Goal: Transaction & Acquisition: Complete application form

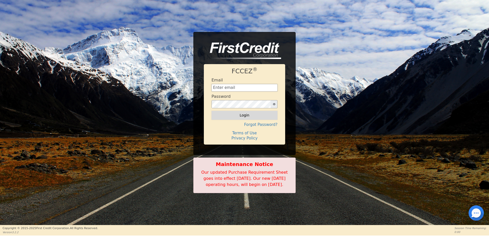
type input "[EMAIL_ADDRESS][DOMAIN_NAME]"
click at [256, 111] on button "Login" at bounding box center [244, 115] width 66 height 9
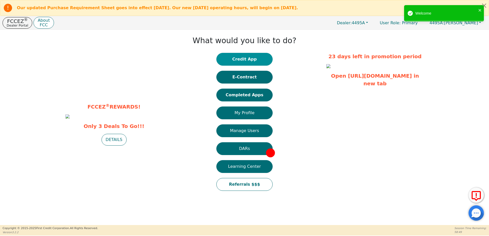
click at [253, 57] on button "Credit App" at bounding box center [244, 59] width 56 height 13
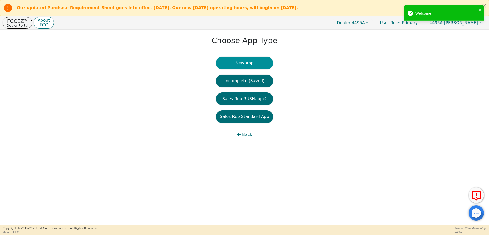
click at [253, 62] on button "New App" at bounding box center [244, 63] width 57 height 13
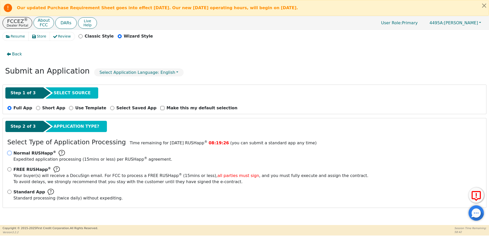
click at [11, 153] on input "Normal RUSHapp ® Expedited application processing ( 15 mins or less) per RUSHap…" at bounding box center [9, 153] width 4 height 4
radio input "true"
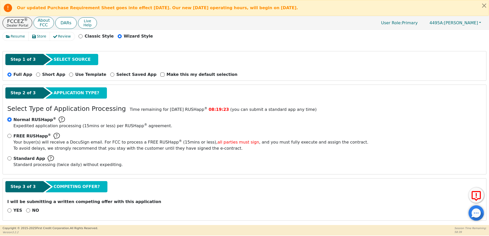
scroll to position [36, 0]
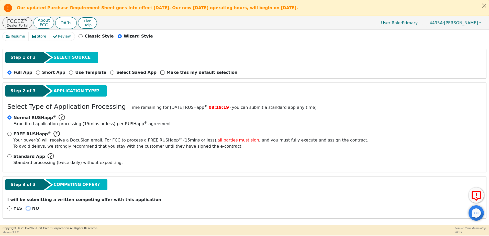
click at [27, 210] on input "NO" at bounding box center [28, 208] width 4 height 4
radio input "true"
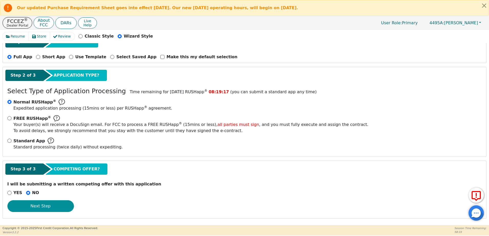
click at [49, 206] on button "Next Step" at bounding box center [40, 206] width 66 height 12
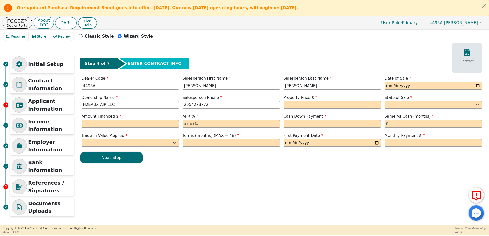
scroll to position [1, 0]
click at [419, 86] on input "date" at bounding box center [432, 86] width 97 height 8
click at [475, 85] on input "date" at bounding box center [432, 86] width 97 height 8
type input "2025-09-08"
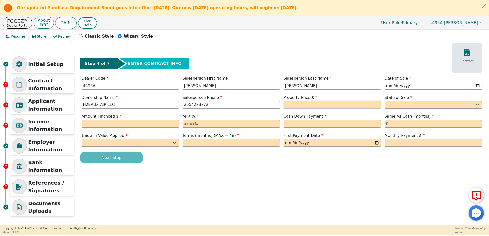
click at [328, 107] on input "text" at bounding box center [331, 105] width 97 height 8
type input "3699.00"
click at [441, 107] on select "AK AL AR AZ CA CO CT DC DE FL GA HI IA ID IL IN KS KY LA MA MD ME MI MN MO MS M…" at bounding box center [432, 105] width 97 height 8
select select "LA"
click at [384, 101] on select "AK AL AR AZ CA CO CT DC DE FL GA HI IA ID IL IN KS KY LA MA MD ME MI MN MO MS M…" at bounding box center [432, 105] width 97 height 8
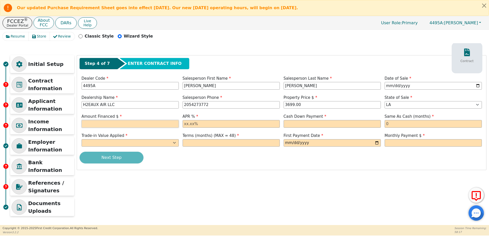
click at [139, 125] on input "text" at bounding box center [130, 124] width 97 height 8
type input "3996.64"
click at [209, 125] on input "text" at bounding box center [230, 124] width 97 height 8
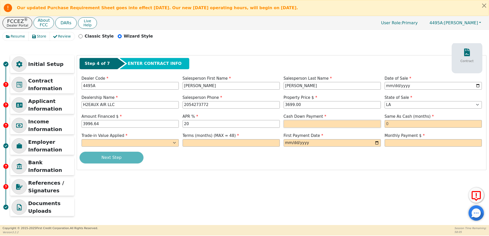
type input "20.00"
click at [304, 125] on input "text" at bounding box center [331, 124] width 97 height 8
type input "100.00"
click at [426, 125] on input "text" at bounding box center [432, 124] width 97 height 8
click at [159, 144] on select "Yes No" at bounding box center [130, 143] width 97 height 8
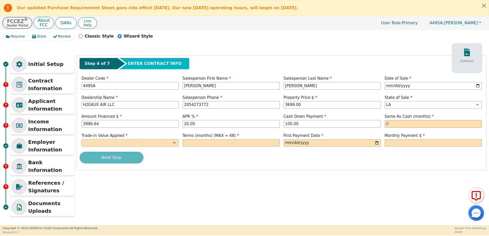
select select "n"
click at [82, 139] on select "Yes No" at bounding box center [130, 143] width 97 height 8
click at [198, 142] on input "text" at bounding box center [230, 143] width 97 height 8
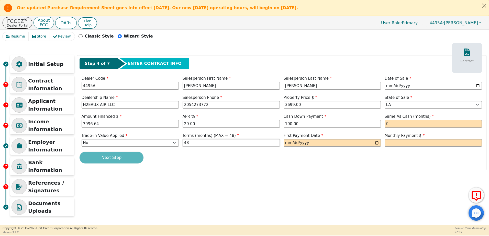
type input "48"
click at [376, 143] on input "date" at bounding box center [331, 143] width 97 height 8
type input "2025-10-08"
click at [418, 143] on input "text" at bounding box center [432, 143] width 97 height 8
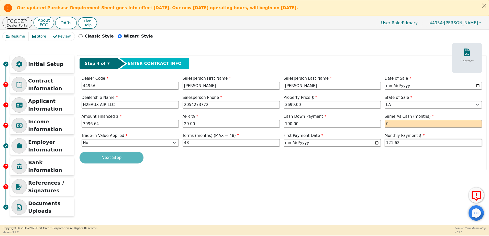
type input "121.62"
click at [412, 162] on div "Next Step" at bounding box center [281, 158] width 404 height 12
click at [133, 159] on div "Next Step" at bounding box center [281, 158] width 404 height 12
click at [408, 121] on input "text" at bounding box center [432, 124] width 97 height 8
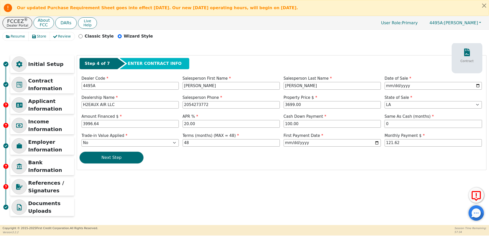
type input "0"
click at [326, 169] on div "Step 4 of 7 ENTER CONTRACT INFO Contract Dealer Code 4495A Salesperson First Na…" at bounding box center [281, 112] width 409 height 114
click at [118, 158] on button "Next Step" at bounding box center [111, 158] width 64 height 12
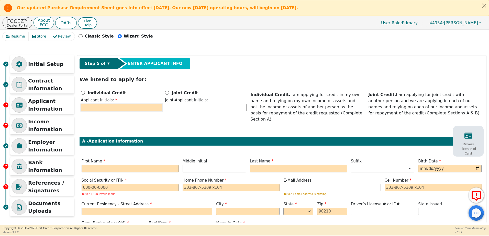
click at [113, 108] on input "text" at bounding box center [122, 108] width 82 height 8
type input "DD"
click at [166, 92] on input "Joint Credit" at bounding box center [167, 93] width 4 height 4
radio input "true"
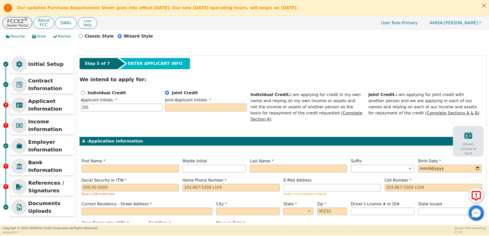
click at [177, 108] on input "text" at bounding box center [206, 108] width 82 height 8
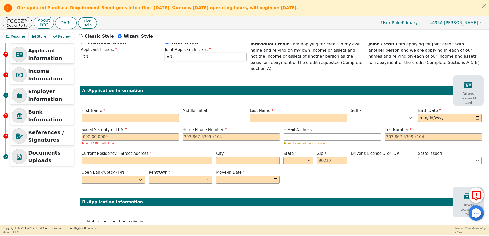
scroll to position [52, 0]
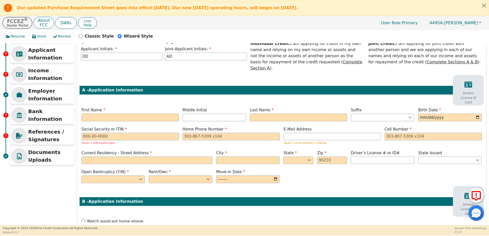
type input "AD"
click at [150, 114] on input "text" at bounding box center [130, 118] width 97 height 8
type input "D"
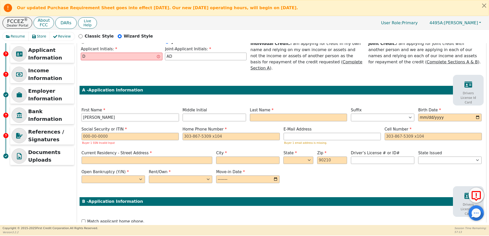
type input "[PERSON_NAME]"
type input "DD"
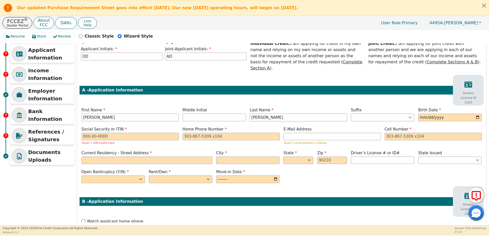
type input "[PERSON_NAME]"
type input "1976-06-16"
click at [119, 133] on input "text" at bounding box center [130, 137] width 97 height 8
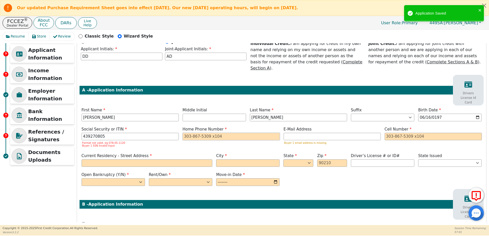
type input "***-**-0805"
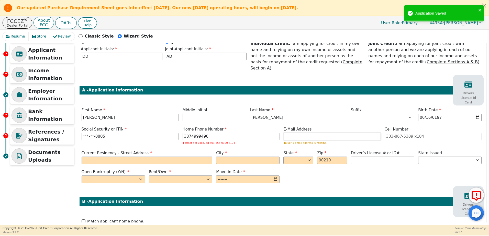
type input "[PHONE_NUMBER]"
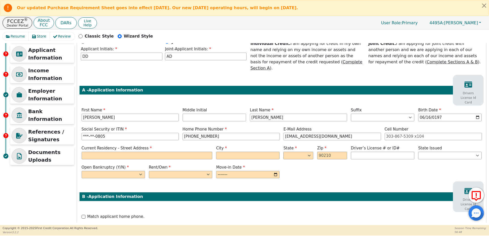
type input "[EMAIL_ADDRESS][DOMAIN_NAME]"
click at [100, 152] on input "text" at bounding box center [147, 156] width 131 height 8
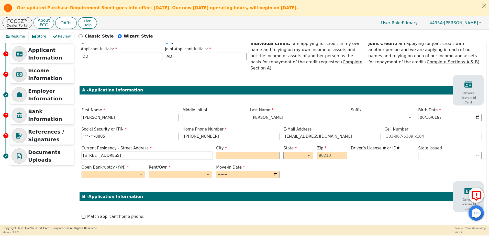
type input "1321 Sunset Drive"
type input "Lake Charles"
select select "LA"
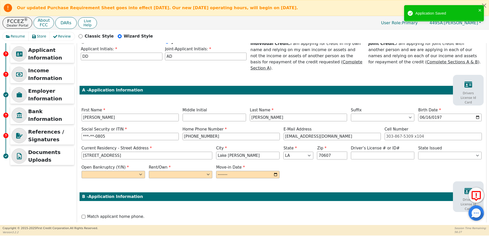
type input "70607"
type input "*********"
select select "LA"
click at [104, 171] on select "Yes No" at bounding box center [113, 175] width 63 height 8
select select "n"
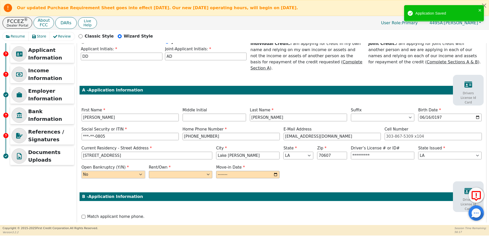
click at [82, 171] on select "Yes No" at bounding box center [113, 175] width 63 height 8
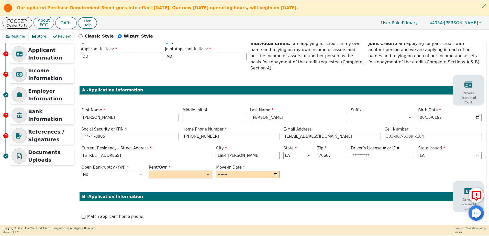
click at [160, 171] on select "Rent Own" at bounding box center [180, 175] width 63 height 8
select select "Own"
click at [149, 171] on select "Rent Own" at bounding box center [180, 175] width 63 height 8
click at [276, 171] on input "month" at bounding box center [247, 175] width 63 height 8
type input "2005-08"
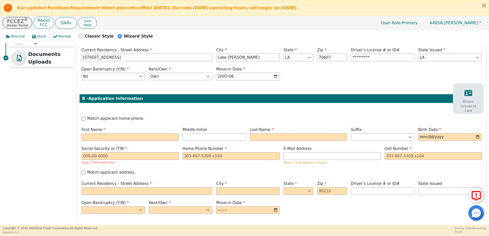
scroll to position [154, 0]
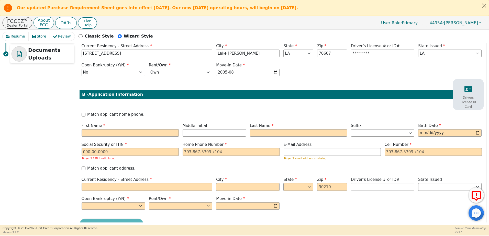
click at [109, 112] on label "Match applicant home phone." at bounding box center [115, 115] width 57 height 6
click at [85, 113] on input "Match applicant home phone." at bounding box center [84, 115] width 4 height 4
checkbox input "true"
type input "[PHONE_NUMBER]"
click at [109, 112] on label "Match applicant home phone." at bounding box center [115, 115] width 57 height 6
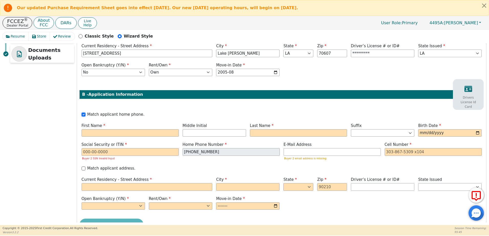
click at [85, 113] on input "Match applicant home phone." at bounding box center [84, 115] width 4 height 4
checkbox input "false"
click at [111, 129] on input "text" at bounding box center [130, 133] width 97 height 8
type input "A"
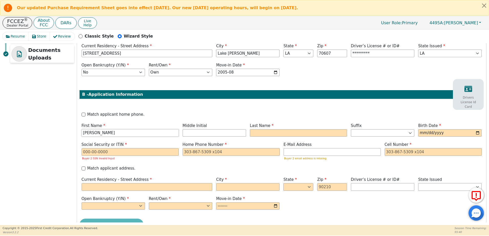
type input "[PERSON_NAME]"
type input "AD"
type input "[PERSON_NAME]"
type input "1979-02-13"
click at [90, 148] on input "text" at bounding box center [130, 152] width 97 height 8
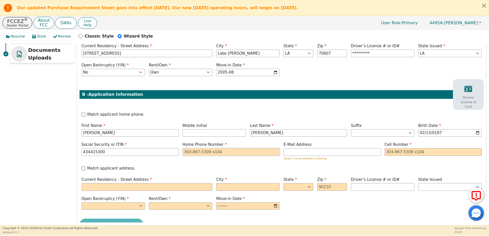
type input "***-**-5300"
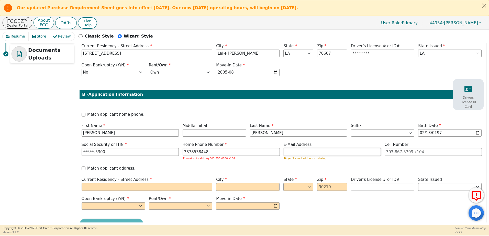
type input "[PHONE_NUMBER]"
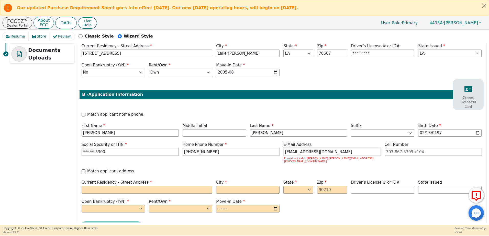
type input "[EMAIL_ADDRESS][DOMAIN_NAME]"
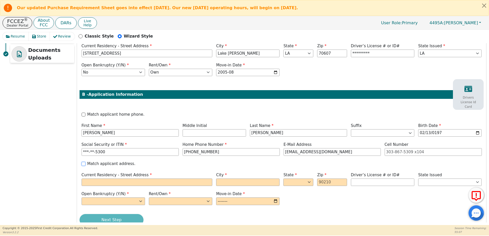
click at [85, 162] on input "Match applicant address." at bounding box center [84, 164] width 4 height 4
checkbox input "true"
type input "1321 Sunset Drive"
type input "Lake Charles"
select select "LA"
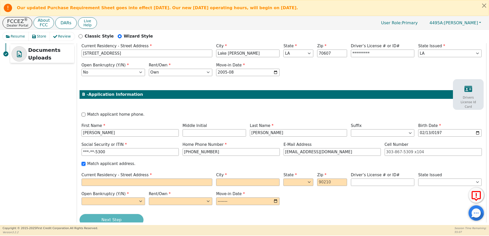
type input "70607"
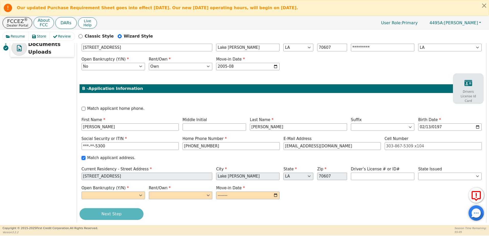
scroll to position [162, 0]
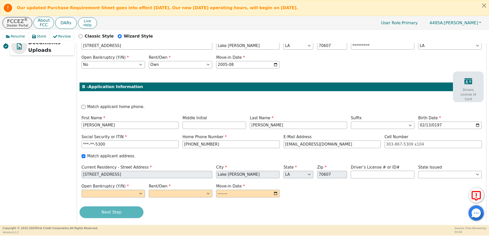
click at [382, 171] on input "text" at bounding box center [382, 175] width 63 height 8
type input "*********"
select select "LA"
click at [114, 190] on select "Yes No" at bounding box center [113, 194] width 63 height 8
select select "n"
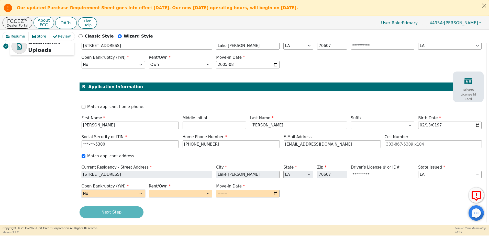
click at [82, 190] on select "Yes No" at bounding box center [113, 194] width 63 height 8
click at [157, 190] on select "Rent Own" at bounding box center [180, 194] width 63 height 8
select select "Own"
click at [149, 190] on select "Rent Own" at bounding box center [180, 194] width 63 height 8
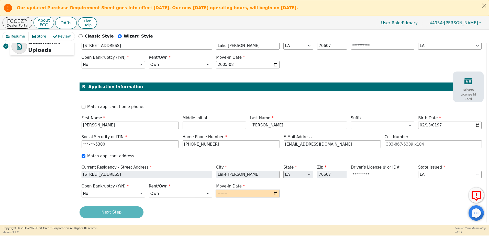
click at [247, 190] on input "month" at bounding box center [247, 194] width 63 height 8
click at [273, 190] on input "month" at bounding box center [247, 194] width 63 height 8
type input "2005-08"
click at [340, 206] on div "Next Step" at bounding box center [281, 212] width 404 height 12
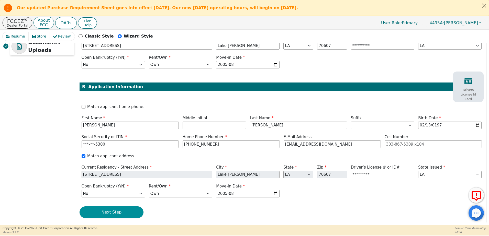
click at [113, 208] on button "Next Step" at bounding box center [111, 212] width 64 height 12
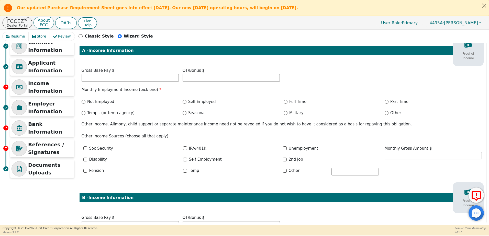
scroll to position [34, 0]
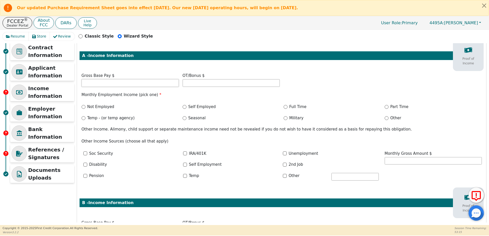
click at [137, 83] on input "text" at bounding box center [130, 83] width 97 height 8
type input "3562.00"
click at [294, 108] on label "Full Time" at bounding box center [297, 107] width 17 height 6
click at [287, 108] on input "Full Time" at bounding box center [285, 107] width 4 height 4
radio input "true"
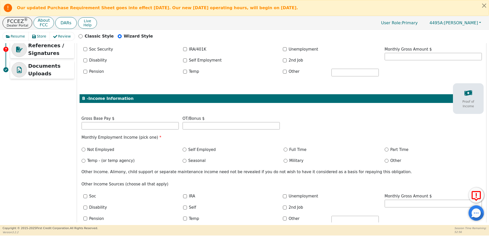
scroll to position [162, 0]
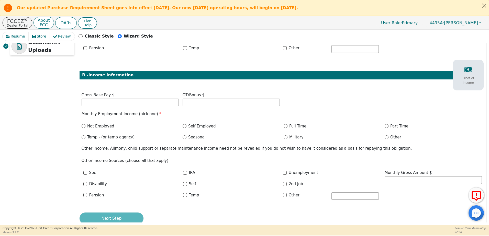
click at [108, 126] on label "Not Employed" at bounding box center [100, 126] width 27 height 6
click at [85, 126] on input "Not Employed" at bounding box center [84, 126] width 4 height 4
radio input "true"
click at [413, 183] on input "text" at bounding box center [432, 180] width 97 height 8
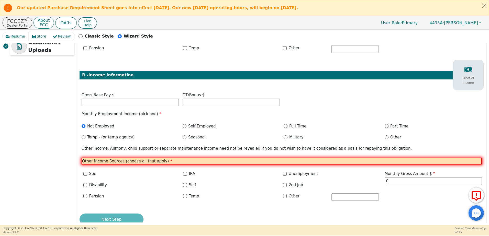
type input "0.00"
click at [145, 163] on p "Other Income Sources (choose all that apply) *" at bounding box center [282, 161] width 400 height 7
click at [161, 163] on p "Other Income Sources (choose all that apply) *" at bounding box center [282, 161] width 400 height 7
click at [284, 196] on input "Other" at bounding box center [285, 196] width 4 height 4
checkbox input "true"
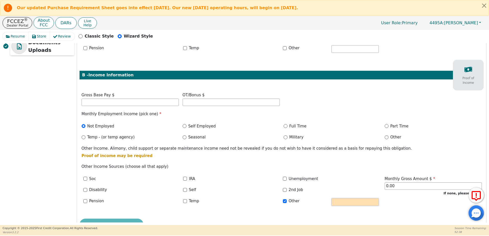
click at [349, 204] on input "text" at bounding box center [354, 202] width 47 height 8
type input "0"
click at [356, 182] on div "Unemployment" at bounding box center [331, 179] width 96 height 6
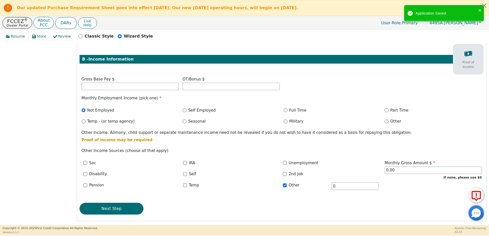
scroll to position [180, 0]
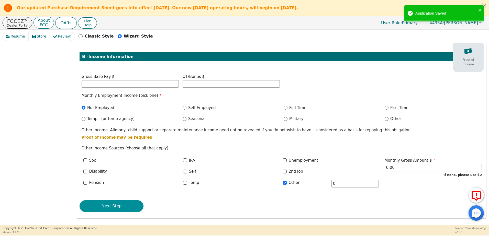
click at [123, 210] on button "Next Step" at bounding box center [111, 206] width 64 height 12
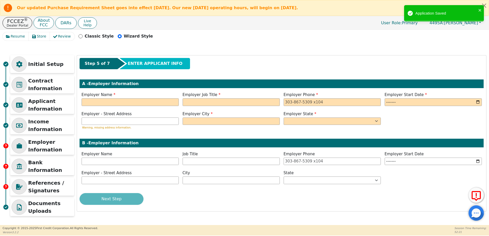
scroll to position [1, 0]
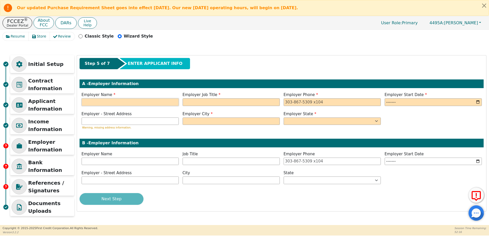
click at [148, 101] on input "text" at bounding box center [130, 102] width 97 height 8
type input "Doug Ashley Building"
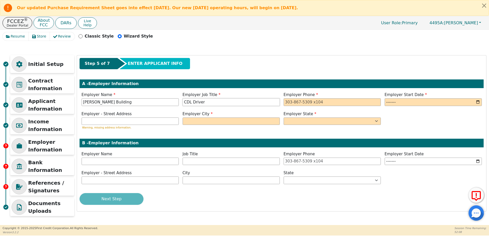
type input "CDL Driver"
type input "337-477-0976"
click at [475, 102] on input "month" at bounding box center [432, 102] width 97 height 8
type input "2023-06"
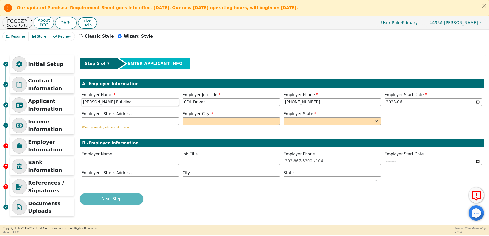
click at [100, 103] on input "Doug Ashley Building" at bounding box center [130, 102] width 97 height 8
type input "Doug Ashey Building"
click at [139, 123] on input "text" at bounding box center [130, 122] width 97 height 8
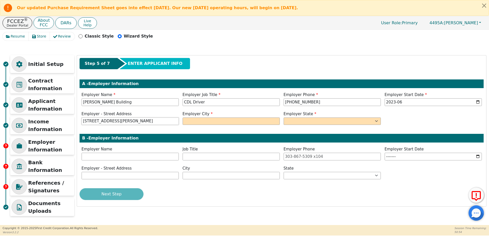
type input "1910 E McNeese St"
type input "Lake Charles"
select select "LA"
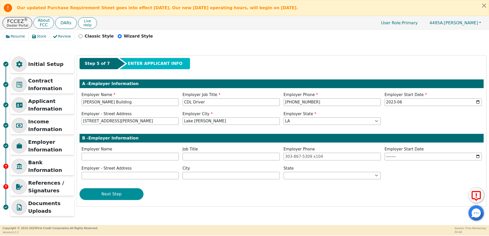
click at [132, 193] on button "Next Step" at bounding box center [111, 194] width 64 height 12
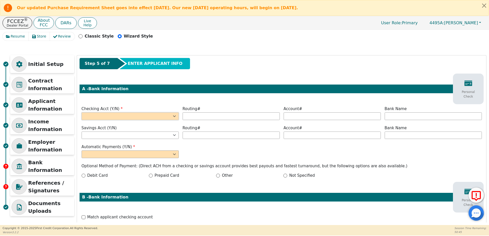
click at [135, 116] on select "Yes No" at bounding box center [130, 116] width 97 height 8
select select "y"
click at [82, 112] on select "Yes No" at bounding box center [130, 116] width 97 height 8
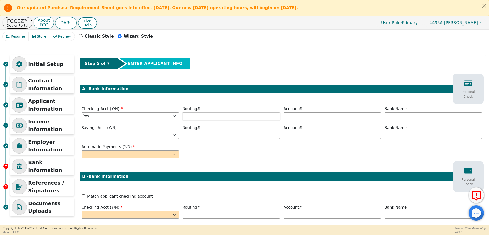
click at [197, 117] on input "text" at bounding box center [230, 116] width 97 height 8
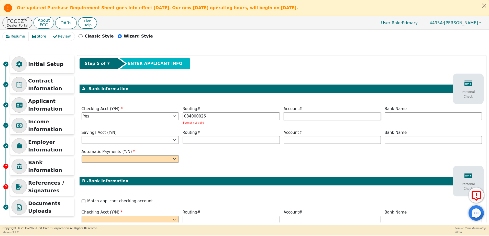
type input "*********"
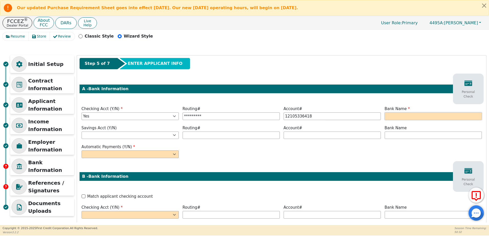
type input "**********"
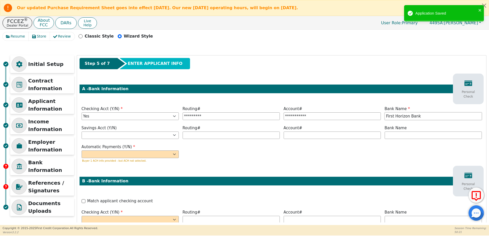
type input "First Horizon Bank"
click at [168, 153] on select "Yes No" at bounding box center [130, 155] width 97 height 8
select select "y"
click at [82, 151] on select "Yes No" at bounding box center [130, 155] width 97 height 8
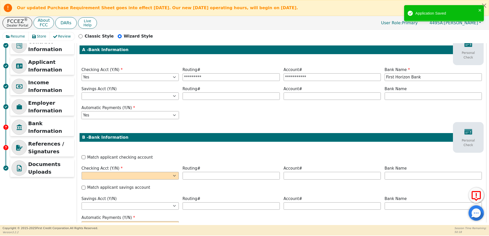
scroll to position [52, 0]
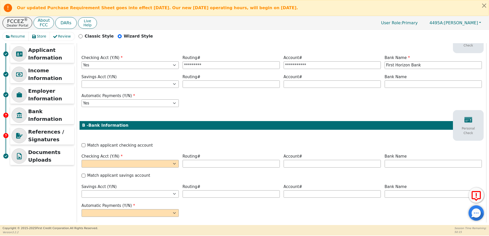
click at [131, 146] on label "Match applicant checking account" at bounding box center [119, 146] width 65 height 6
click at [85, 146] on input "Match applicant checking account" at bounding box center [84, 145] width 4 height 4
checkbox input "true"
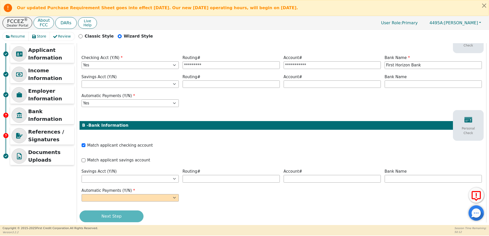
click at [115, 159] on label "Match applicant savings account" at bounding box center [118, 160] width 63 height 6
click at [85, 159] on input "Match applicant savings account" at bounding box center [84, 160] width 4 height 4
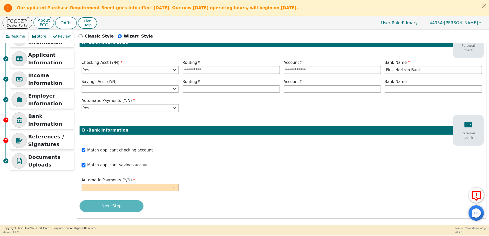
scroll to position [47, 0]
click at [118, 167] on label "Match applicant savings account" at bounding box center [118, 165] width 63 height 6
click at [85, 167] on input "Match applicant savings account" at bounding box center [84, 165] width 4 height 4
checkbox input "false"
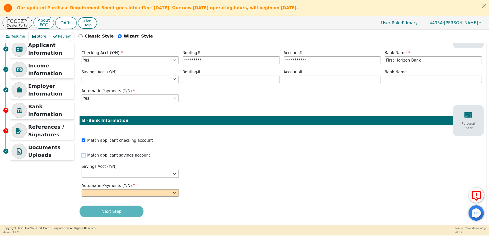
scroll to position [62, 0]
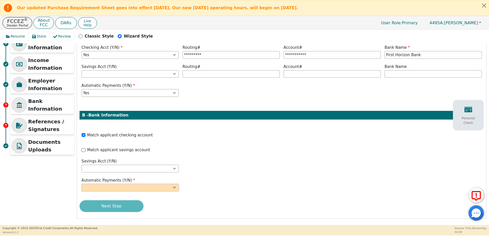
click at [163, 188] on select "Yes No" at bounding box center [130, 188] width 97 height 8
select select "y"
click at [82, 184] on select "Yes No" at bounding box center [130, 188] width 97 height 8
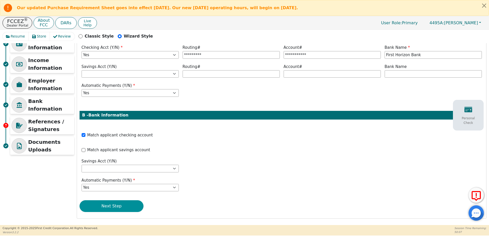
click at [111, 207] on button "Next Step" at bounding box center [111, 206] width 64 height 12
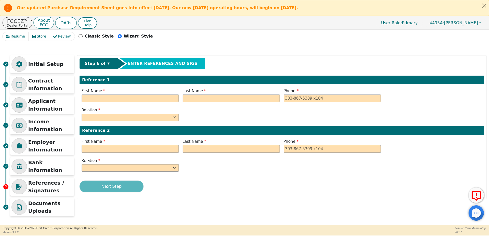
scroll to position [1, 0]
click at [164, 98] on input "text" at bounding box center [130, 99] width 97 height 8
type input "Michelle"
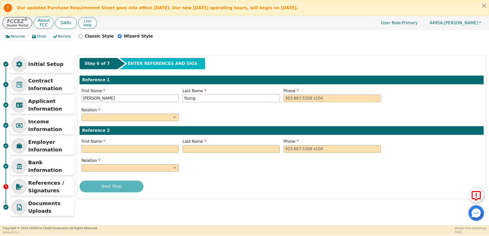
type input "Young"
type input "337-287-3987"
click at [161, 118] on select "FATHER MOTHER SISTER BROTHER DAUGHTER SON CO-WORKER NEIGHBOR FRIEND COUSIN G-MO…" at bounding box center [130, 118] width 97 height 8
select select "FRIEND"
click at [82, 114] on select "FATHER MOTHER SISTER BROTHER DAUGHTER SON CO-WORKER NEIGHBOR FRIEND COUSIN G-MO…" at bounding box center [130, 118] width 97 height 8
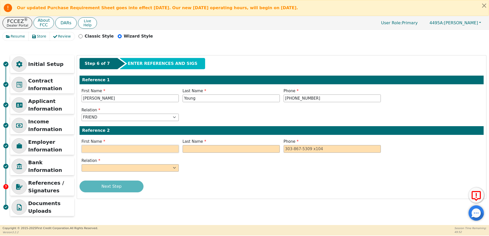
click at [97, 151] on input "text" at bounding box center [130, 149] width 97 height 8
type input "Casey"
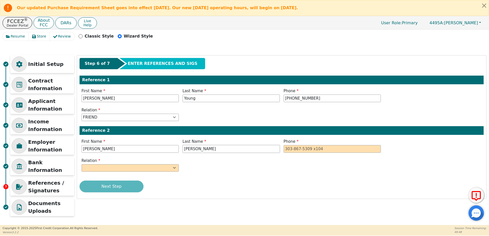
type input "Jordon"
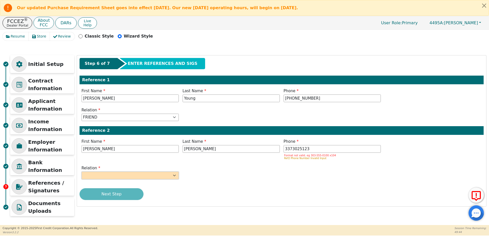
type input "337-302-5123"
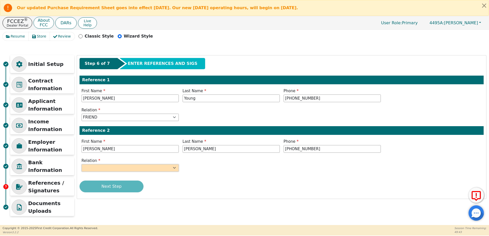
click at [111, 169] on select "FATHER MOTHER SISTER BROTHER DAUGHTER SON CO-WORKER NEIGHBOR FRIEND COUSIN G-MO…" at bounding box center [130, 168] width 97 height 8
select select "BROTHER"
click at [82, 164] on select "FATHER MOTHER SISTER BROTHER DAUGHTER SON CO-WORKER NEIGHBOR FRIEND COUSIN G-MO…" at bounding box center [130, 168] width 97 height 8
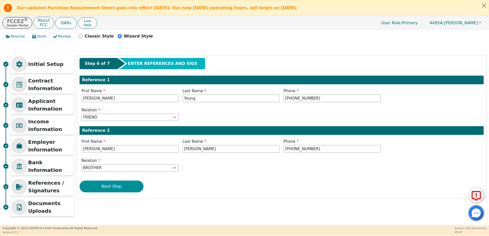
click at [121, 183] on button "Next Step" at bounding box center [111, 187] width 64 height 12
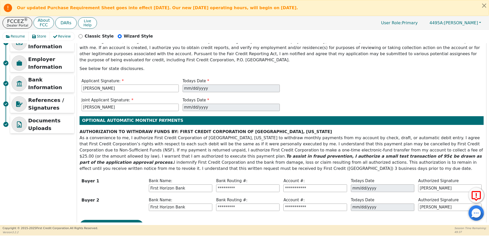
scroll to position [91, 0]
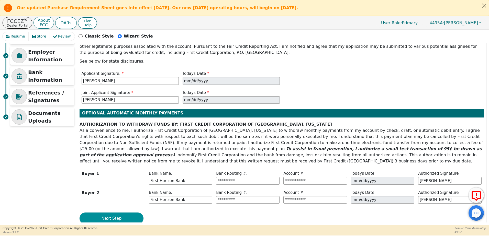
click at [115, 213] on button "Next Step" at bounding box center [111, 219] width 64 height 12
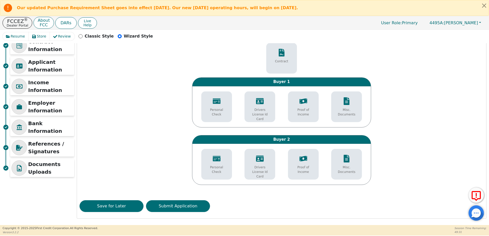
scroll to position [40, 0]
click at [254, 107] on div "Drivers License Id Card" at bounding box center [260, 109] width 28 height 29
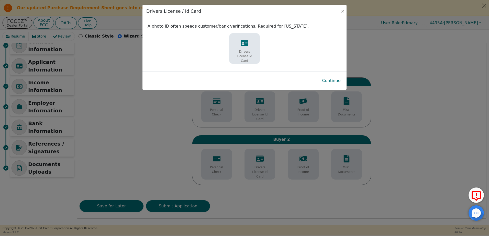
click at [246, 49] on p "Drivers License Id Card" at bounding box center [244, 56] width 23 height 14
click at [336, 82] on button "Continue" at bounding box center [331, 81] width 27 height 12
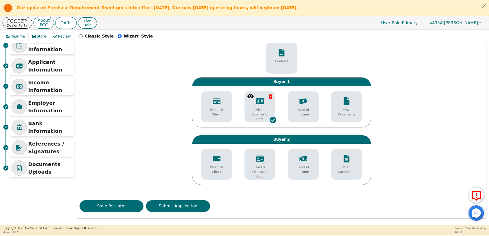
click at [305, 110] on p "Proof of Income" at bounding box center [303, 112] width 23 height 9
click at [268, 167] on p "Drivers License Id Card" at bounding box center [259, 172] width 23 height 14
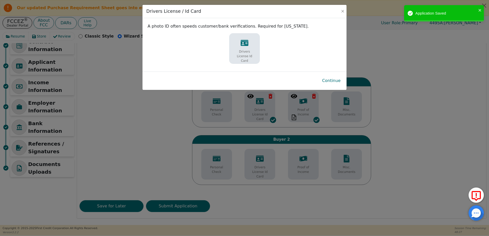
click at [244, 53] on p "Drivers License Id Card" at bounding box center [244, 56] width 23 height 14
click at [336, 83] on button "Continue" at bounding box center [331, 81] width 27 height 12
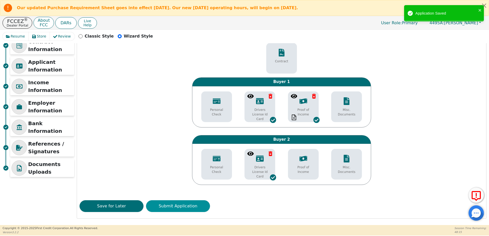
click at [185, 205] on button "Submit Application" at bounding box center [178, 206] width 64 height 12
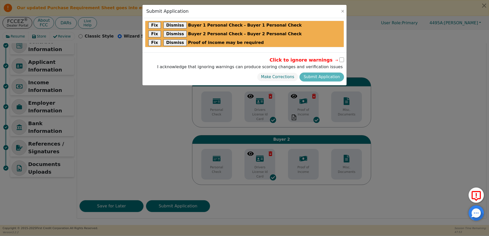
click at [340, 62] on input "checkbox" at bounding box center [341, 59] width 5 height 5
checkbox input "true"
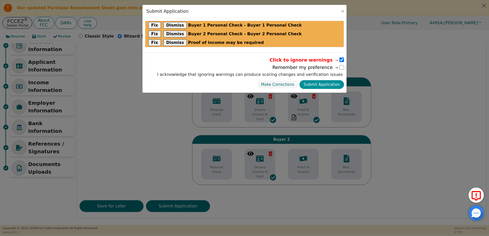
click at [334, 82] on button "Submit Application" at bounding box center [321, 84] width 44 height 9
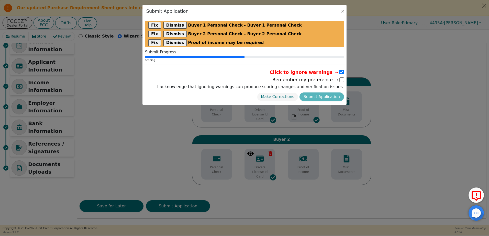
scroll to position [0, 0]
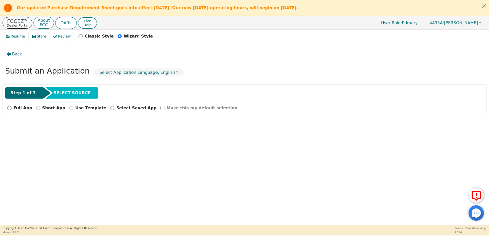
click at [17, 25] on p "Dealer Portal" at bounding box center [17, 25] width 21 height 3
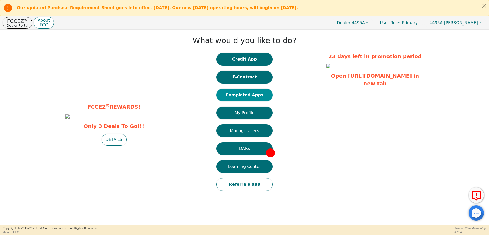
click at [239, 91] on button "Completed Apps" at bounding box center [244, 95] width 56 height 13
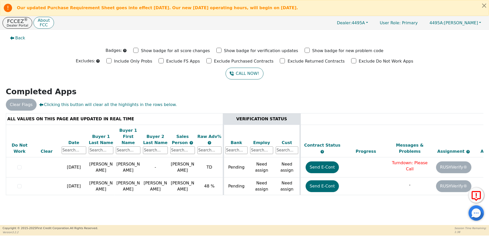
click at [481, 212] on div at bounding box center [475, 212] width 15 height 15
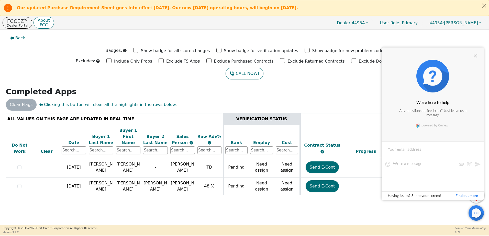
click at [415, 150] on input at bounding box center [432, 149] width 102 height 15
type input "[EMAIL_ADDRESS][DOMAIN_NAME]"
click at [413, 168] on textarea at bounding box center [424, 174] width 63 height 26
type textarea "I am waiting on [PERSON_NAME] to go to the bank for a paper check. Where do i s…"
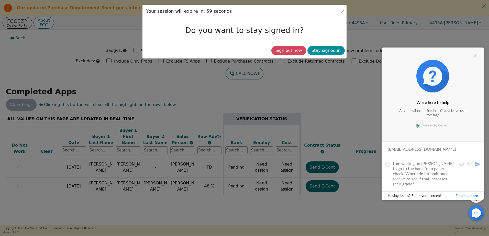
click at [320, 52] on button "Stay signed in" at bounding box center [325, 50] width 37 height 9
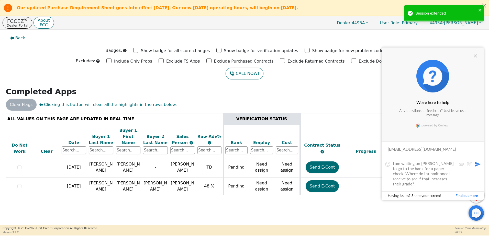
click at [477, 166] on button at bounding box center [477, 164] width 6 height 6
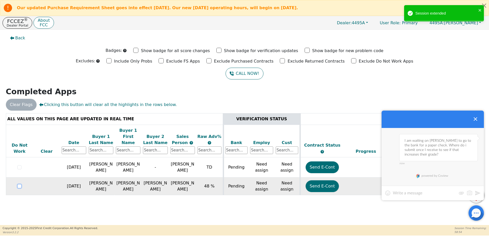
click at [19, 184] on input "checkbox" at bounding box center [19, 186] width 4 height 4
click at [19, 32] on div at bounding box center [244, 32] width 481 height 0
click at [473, 122] on div at bounding box center [475, 119] width 6 height 6
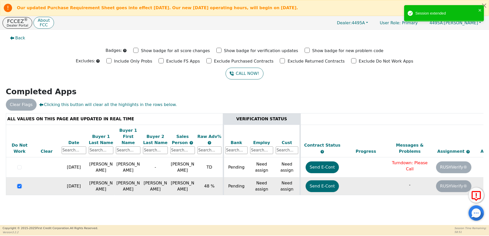
click at [19, 184] on input "checkbox" at bounding box center [19, 186] width 4 height 4
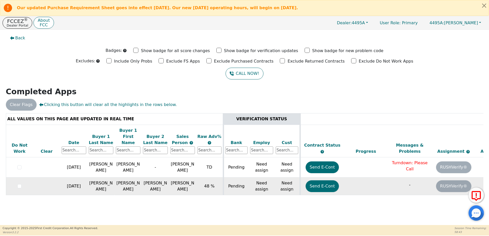
click at [17, 33] on button "Back" at bounding box center [18, 38] width 24 height 12
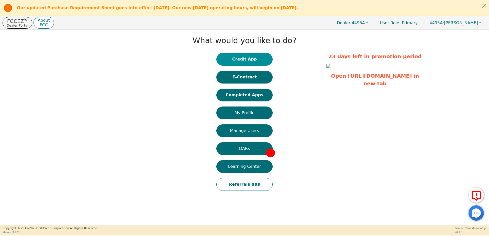
click at [244, 62] on button "Credit App" at bounding box center [244, 59] width 56 height 13
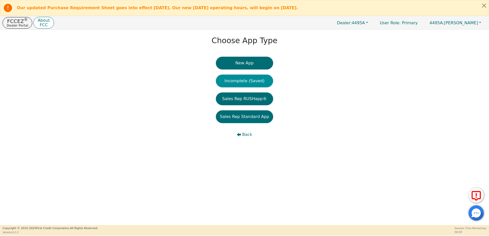
click at [243, 81] on button "Incomplete (Saved)" at bounding box center [244, 81] width 57 height 13
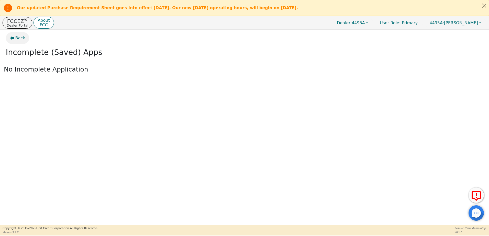
click at [14, 38] on button "Back" at bounding box center [18, 38] width 24 height 12
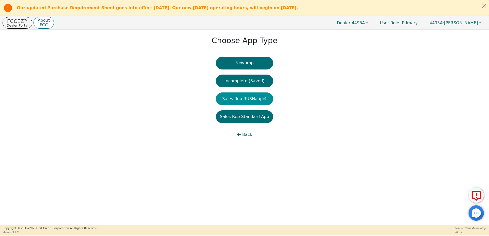
click at [239, 97] on button "Sales Rep RUSHapp®" at bounding box center [244, 99] width 57 height 13
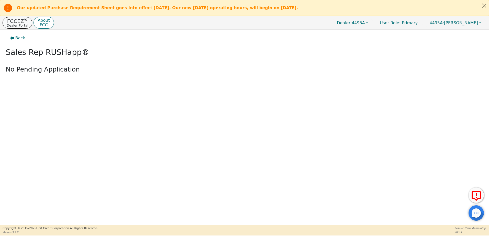
click at [14, 25] on p "Dealer Portal" at bounding box center [17, 25] width 21 height 3
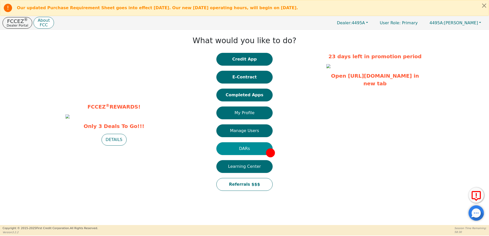
click at [245, 150] on button "DARs" at bounding box center [244, 148] width 56 height 13
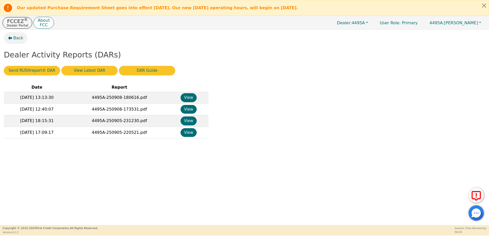
click at [14, 38] on span "Back" at bounding box center [18, 38] width 10 height 6
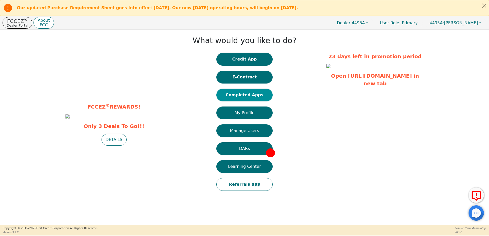
click at [249, 95] on button "Completed Apps" at bounding box center [244, 95] width 56 height 13
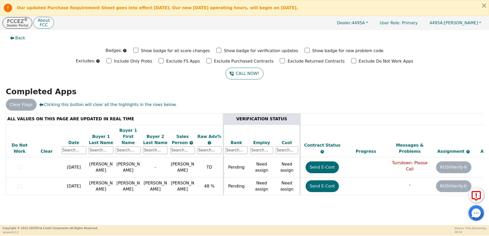
click at [476, 200] on icon at bounding box center [475, 196] width 9 height 10
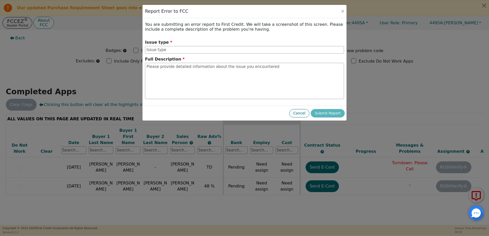
click at [300, 111] on button "Cancel" at bounding box center [299, 113] width 20 height 8
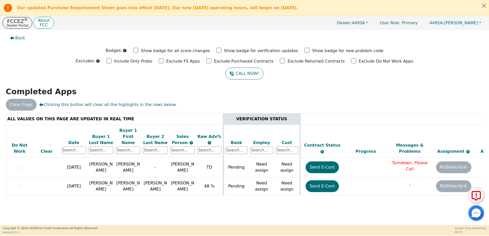
click at [475, 213] on div at bounding box center [475, 212] width 15 height 15
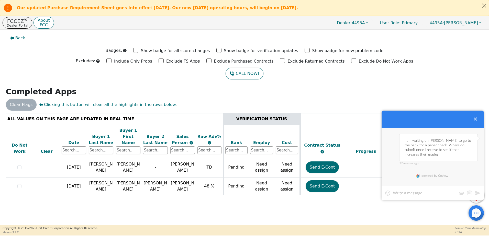
click at [441, 183] on div "27 minutes ago I am waiting on Duhon to go to the bank for a paper check. Where…" at bounding box center [432, 157] width 102 height 58
click at [477, 213] on div at bounding box center [475, 212] width 15 height 15
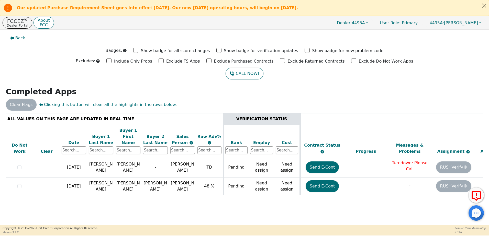
click at [477, 213] on div at bounding box center [475, 212] width 15 height 15
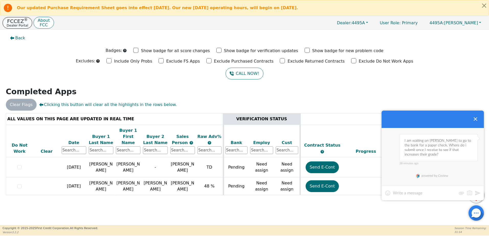
click at [16, 27] on p "Dealer Portal" at bounding box center [17, 25] width 21 height 3
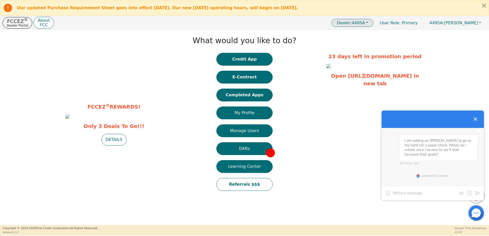
click at [373, 22] on button "Dealer: 4495A" at bounding box center [352, 23] width 42 height 8
click at [444, 43] on div "FCCEZ ® REWARDS! Only 3 Deals To Go!!! DETAILS What would you like to do? Credi…" at bounding box center [244, 114] width 489 height 169
click at [459, 167] on div "29 minutes ago I am waiting on Duhon to go to the bank for a paper check. Where…" at bounding box center [432, 151] width 90 height 34
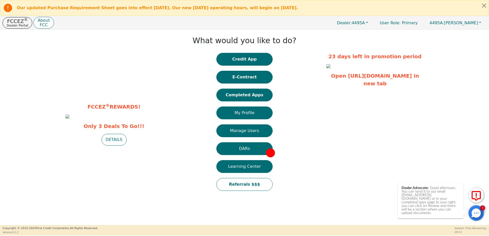
click at [476, 212] on div at bounding box center [475, 212] width 15 height 15
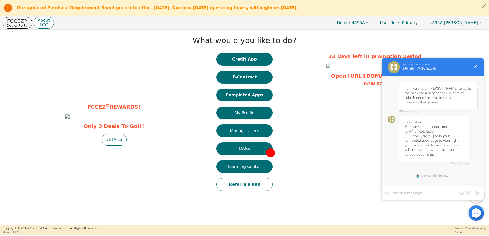
click at [245, 77] on button "E-Contract" at bounding box center [244, 77] width 56 height 13
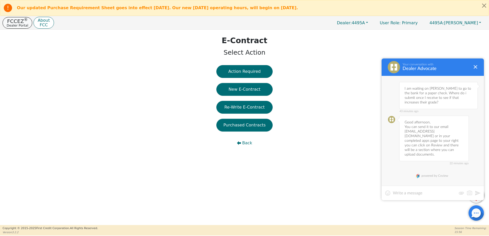
click at [12, 21] on p "FCCEZ ®" at bounding box center [17, 21] width 21 height 5
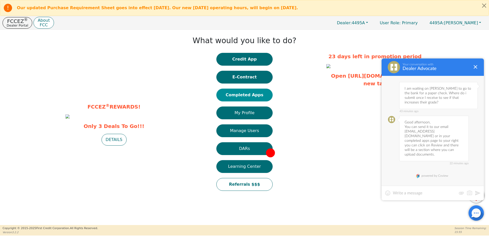
click at [249, 95] on button "Completed Apps" at bounding box center [244, 95] width 56 height 13
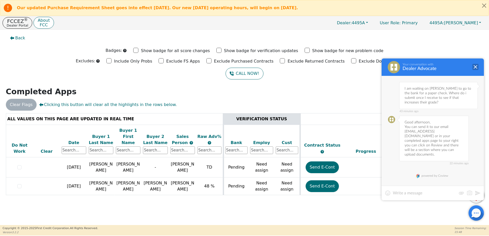
click at [475, 70] on div at bounding box center [475, 67] width 6 height 6
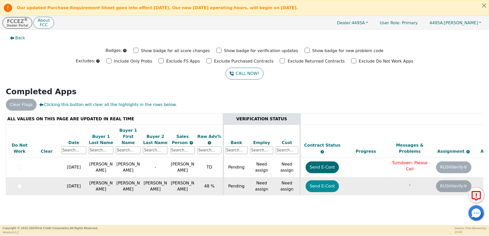
click at [328, 180] on button "Send E-Cont" at bounding box center [321, 186] width 33 height 12
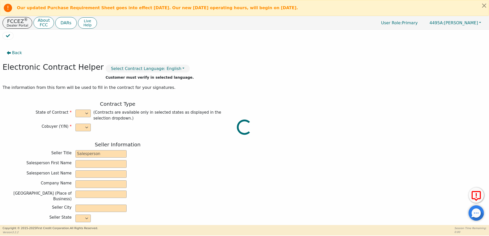
select select "y"
type input "Satellite Distributor"
type input "Alex"
type input "Ewing"
type input "H2EAUX AIR LLC"
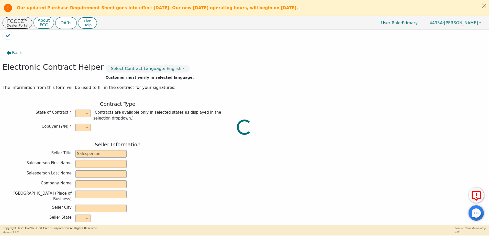
type input "6446 CONCORD RD"
type input "BEAUMONT"
select select "TX"
type input "77708"
type input "[PERSON_NAME]"
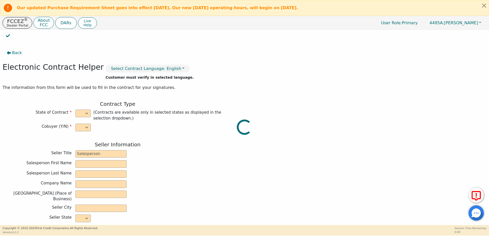
type input "[PERSON_NAME]"
type input "[EMAIL_ADDRESS][DOMAIN_NAME]"
type input "[PERSON_NAME]"
type input "[EMAIL_ADDRESS][DOMAIN_NAME]"
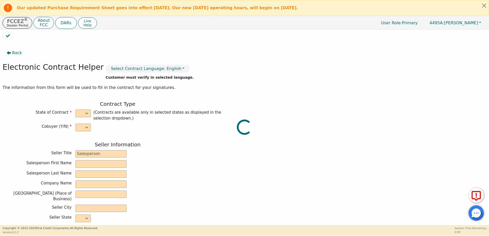
type input "1321 Sunset Drive"
type input "Lake Charles"
select select "LA"
type input "70607"
type input "[DATE]"
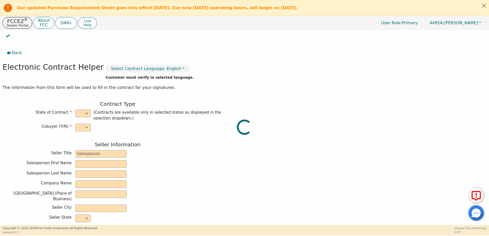
type input "20.00"
type input "2025-10-08"
type input "48"
type input "0"
type input "3699.00"
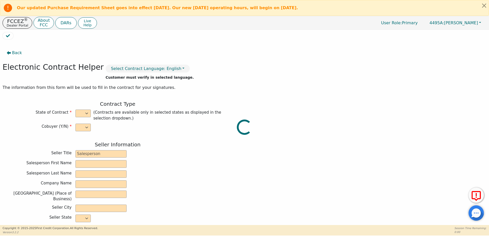
type input "100.00"
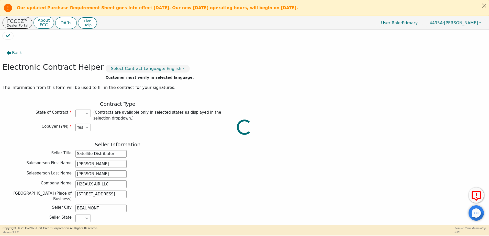
type input "3599.00"
select select "LA"
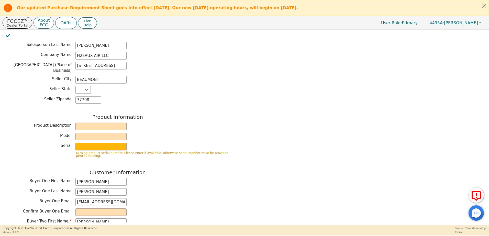
scroll to position [153, 0]
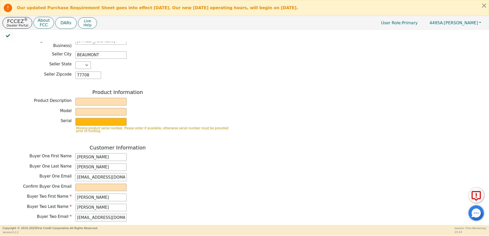
drag, startPoint x: 124, startPoint y: 173, endPoint x: 47, endPoint y: 178, distance: 77.1
click at [47, 178] on div "Customer Information Buyer One First Name David Buyer One Last Name Duhon Buyer…" at bounding box center [118, 215] width 230 height 140
click at [80, 185] on input "email" at bounding box center [100, 188] width 51 height 8
paste input "[EMAIL_ADDRESS][DOMAIN_NAME]"
type input "[EMAIL_ADDRESS][DOMAIN_NAME]"
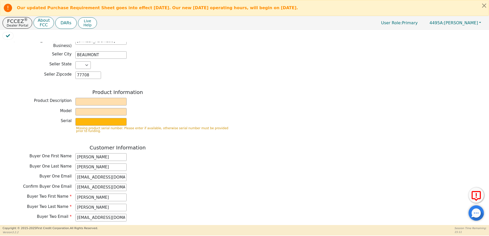
click at [211, 184] on div "Confirm Buyer One Email dduhon1998@gmail.com" at bounding box center [118, 188] width 230 height 8
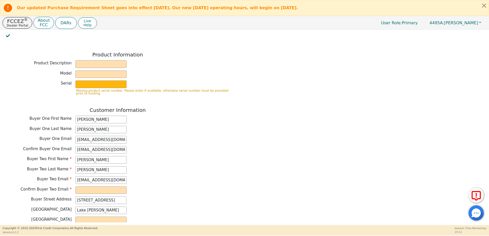
scroll to position [204, 0]
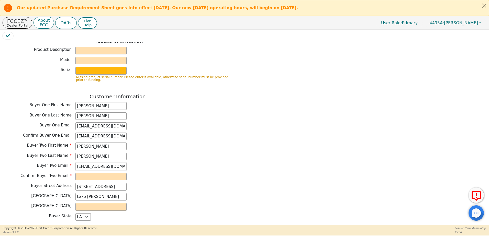
drag, startPoint x: 105, startPoint y: 160, endPoint x: 52, endPoint y: 160, distance: 52.9
click at [52, 163] on div "Buyer Two Email duhonamy@gmail.com" at bounding box center [118, 167] width 230 height 8
click at [77, 173] on input "email" at bounding box center [100, 177] width 51 height 8
paste input "[EMAIL_ADDRESS][DOMAIN_NAME]"
type input "[EMAIL_ADDRESS][DOMAIN_NAME]"
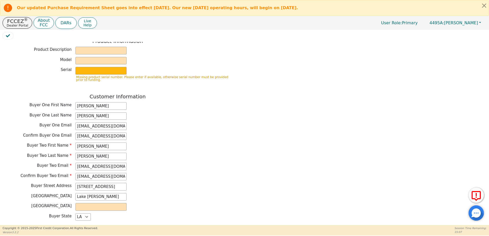
click at [206, 174] on div "Confirm Buyer Two Email duhonamy@gmail.com" at bounding box center [118, 177] width 230 height 8
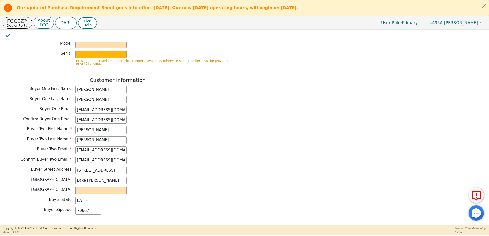
scroll to position [230, 0]
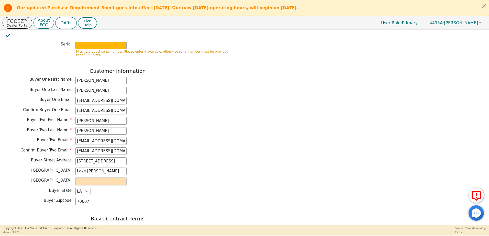
click at [99, 178] on input "text" at bounding box center [100, 182] width 51 height 8
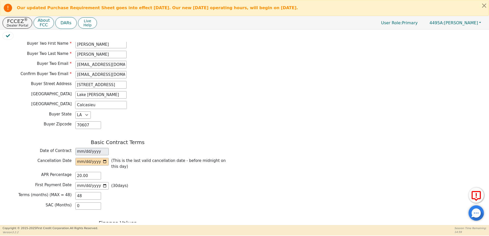
scroll to position [307, 0]
type input "Calcasieu"
click at [105, 158] on input "date" at bounding box center [91, 162] width 33 height 8
type input "2025-09-11"
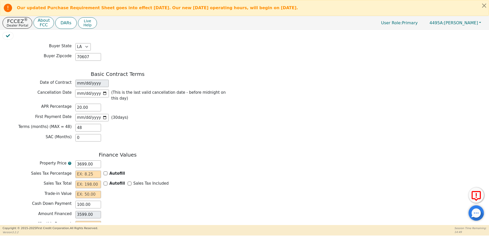
scroll to position [383, 0]
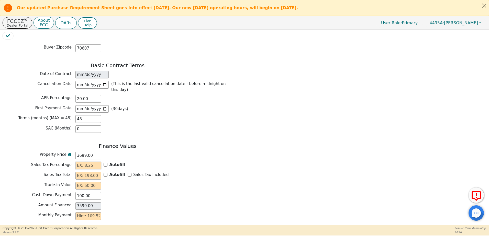
click at [84, 162] on input "text" at bounding box center [88, 166] width 26 height 8
type input "10.75"
click at [117, 183] on div "Finance Values Property Price 3699.00 Sales Tax Percentage 10.75 Autofill Sales…" at bounding box center [118, 187] width 230 height 89
click at [88, 172] on input "text" at bounding box center [88, 176] width 26 height 8
type input "3"
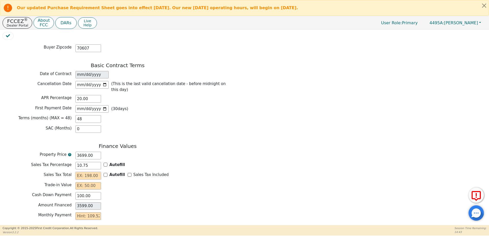
type input "3602.00"
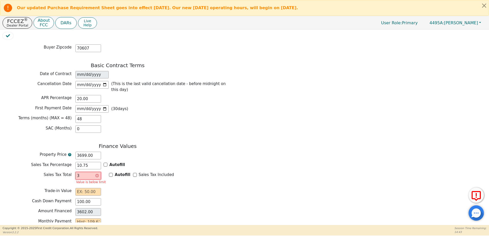
type input "39"
type input "3638.00"
type input "396"
type input "3995.00"
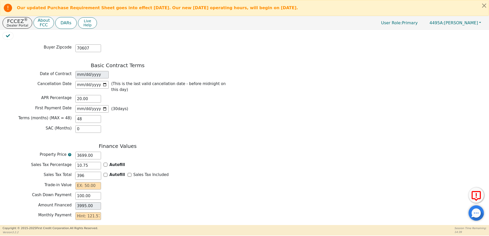
type input "39"
type input "3638.00"
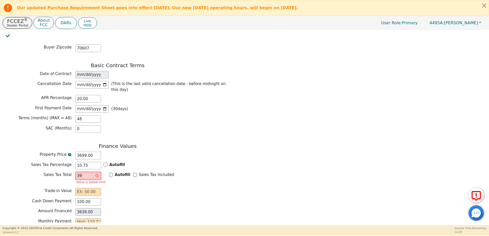
type input "397"
type input "3996.00"
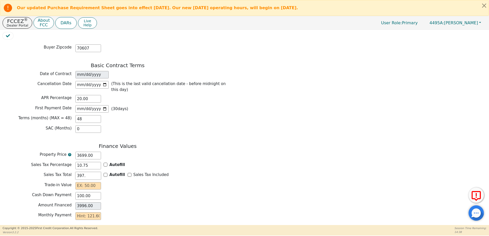
type input "397.6"
type input "3996.60"
type input "397.65"
type input "3996.65"
type input "397.65"
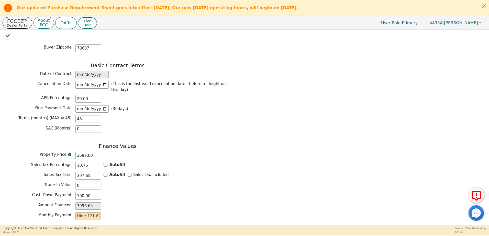
type input "0.00"
click at [253, 181] on div "Back Electronic Contract Helper Select Contract Language: English Customer must…" at bounding box center [244, 132] width 483 height 181
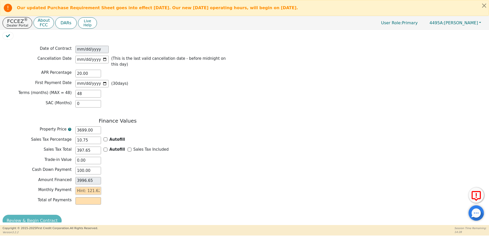
click at [96, 187] on input "text" at bounding box center [88, 191] width 26 height 8
type input "1"
type input "48.00"
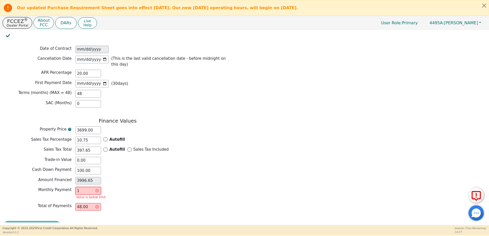
type input "12"
type input "576.00"
type input "121"
type input "5808.00"
type input "121.6"
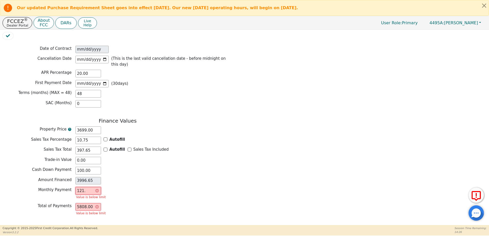
type input "5836.80"
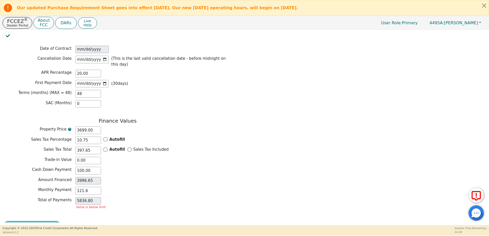
type input "121.62"
type input "5837.76"
type input "121.62"
click at [132, 177] on div "Amount Financed 3996.65" at bounding box center [118, 181] width 230 height 8
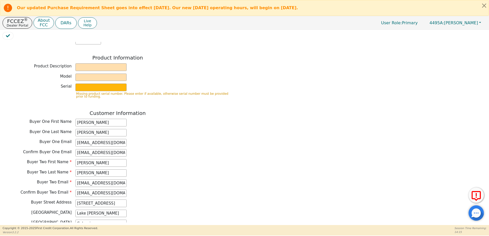
scroll to position [179, 0]
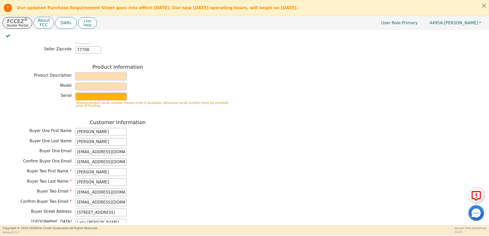
click at [95, 74] on input "text" at bounding box center [100, 77] width 51 height 8
type input "Rainbow"
type input "SRX"
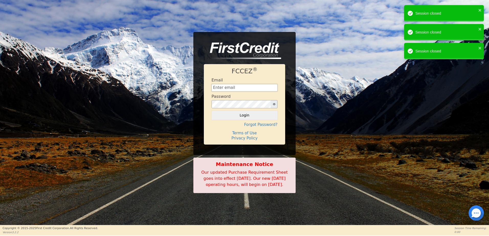
type input "h2eauxair.rainbow@gmail.com"
click at [257, 113] on button "Login" at bounding box center [244, 115] width 66 height 9
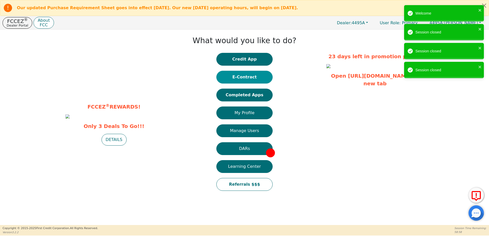
click at [258, 75] on button "E-Contract" at bounding box center [244, 77] width 56 height 13
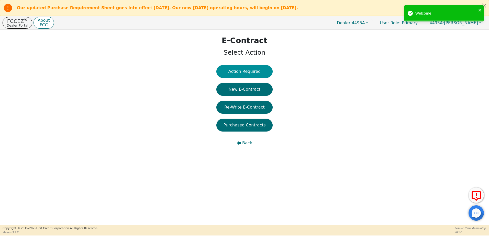
click at [256, 71] on button "Action Required" at bounding box center [244, 71] width 56 height 13
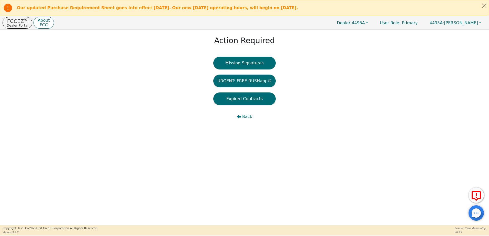
drag, startPoint x: 43, startPoint y: 18, endPoint x: 39, endPoint y: 18, distance: 3.3
click at [43, 18] on p "About" at bounding box center [44, 20] width 12 height 4
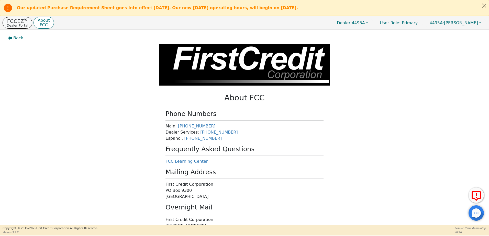
click at [17, 22] on p "FCCEZ ®" at bounding box center [17, 21] width 21 height 5
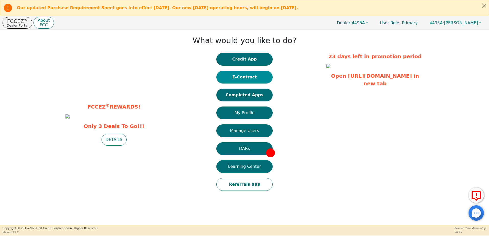
click at [251, 79] on button "E-Contract" at bounding box center [244, 77] width 56 height 13
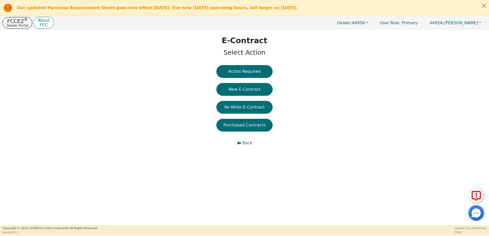
click at [29, 15] on div "Our updated Purchase Requirement Sheet goes into effect [DATE]. Our new [DATE] …" at bounding box center [244, 8] width 489 height 16
click at [22, 22] on p "FCCEZ ®" at bounding box center [17, 21] width 21 height 5
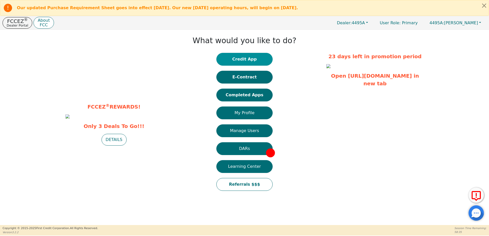
click at [246, 57] on button "Credit App" at bounding box center [244, 59] width 56 height 13
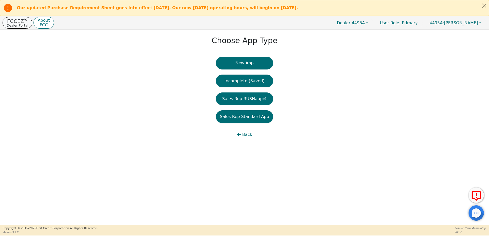
click at [20, 28] on button "FCCEZ ® Dealer Portal" at bounding box center [18, 22] width 30 height 11
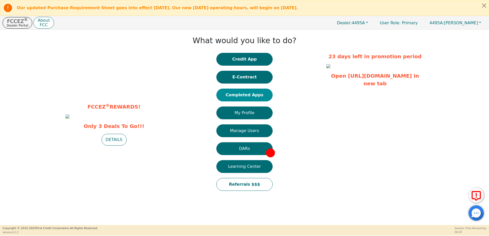
click at [252, 97] on button "Completed Apps" at bounding box center [244, 95] width 56 height 13
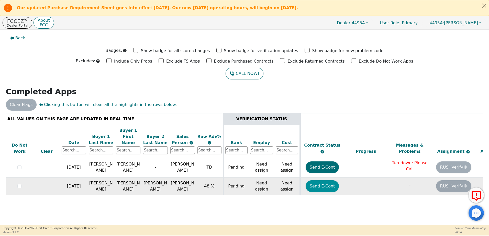
click at [327, 180] on button "Send E-Cont" at bounding box center [321, 186] width 33 height 12
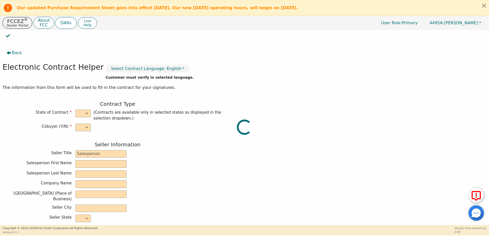
select select "y"
type input "Satellite Distributor"
type input "Alex"
type input "Ewing"
type input "H2EAUX AIR LLC"
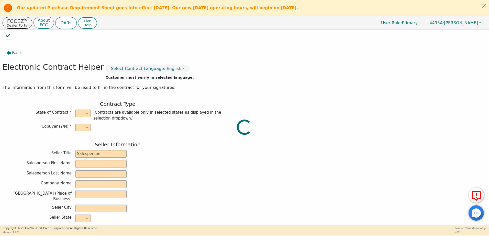
type input "6446 CONCORD RD"
type input "BEAUMONT"
select select "TX"
type input "77708"
type input "[PERSON_NAME]"
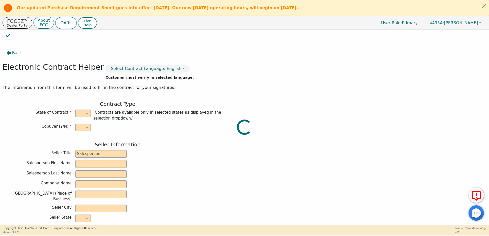
type input "[PERSON_NAME]"
type input "[EMAIL_ADDRESS][DOMAIN_NAME]"
type input "[PERSON_NAME]"
type input "[EMAIL_ADDRESS][DOMAIN_NAME]"
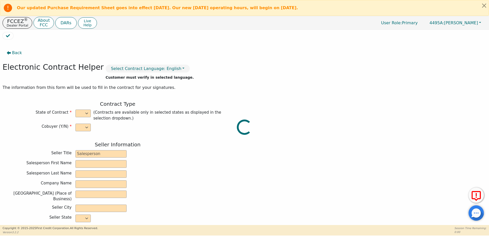
type input "1321 Sunset Drive"
type input "Lake Charles"
select select "LA"
type input "70607"
type input "[DATE]"
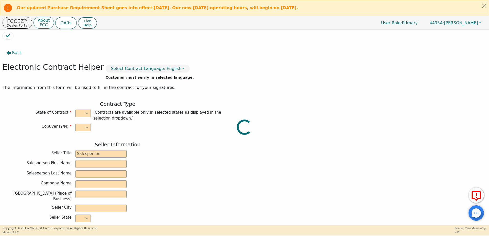
type input "20.00"
type input "2025-10-08"
type input "48"
type input "0"
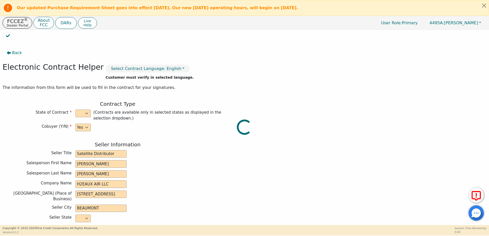
type input "3699.00"
type input "100.00"
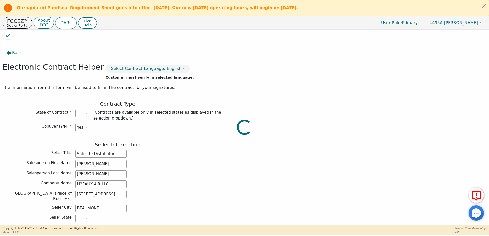
type input "3599.00"
select select "LA"
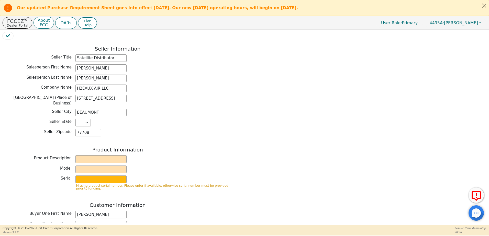
scroll to position [102, 0]
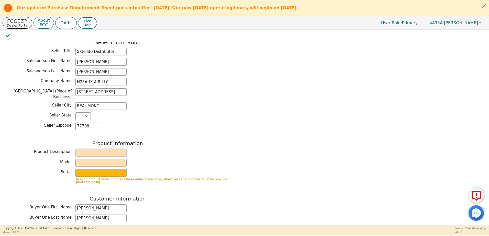
click at [108, 149] on input "text" at bounding box center [100, 153] width 51 height 8
type input "Rainbow"
type input "SRX"
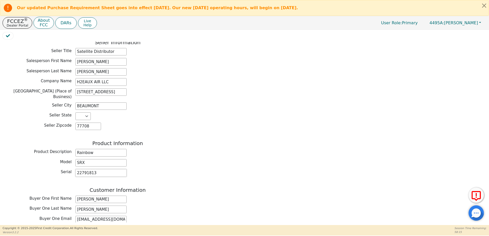
type input "22791813"
click at [171, 155] on div "Product Information Product Description Rainbow Model SRX Serial 22791813" at bounding box center [118, 159] width 230 height 39
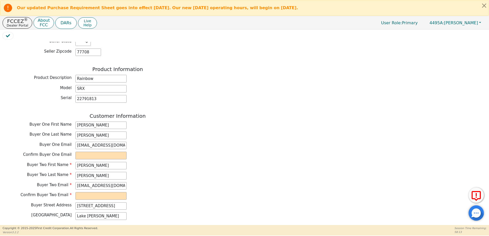
scroll to position [179, 0]
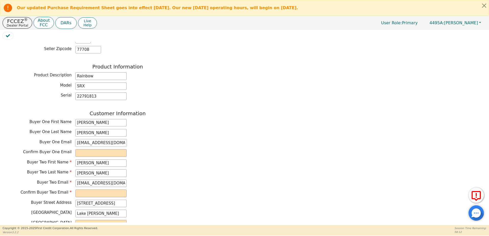
drag, startPoint x: 121, startPoint y: 141, endPoint x: 72, endPoint y: 138, distance: 48.6
click at [72, 139] on div "Buyer One Email dduhon1998@gmail.com" at bounding box center [118, 143] width 230 height 8
click at [81, 149] on input "email" at bounding box center [100, 153] width 51 height 8
paste input "[EMAIL_ADDRESS][DOMAIN_NAME]"
type input "[EMAIL_ADDRESS][DOMAIN_NAME]"
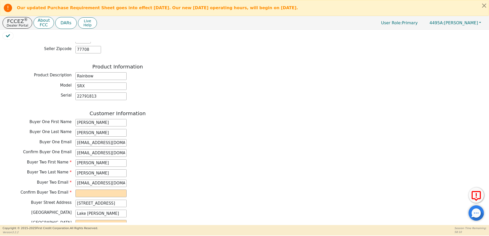
click at [178, 143] on div "Buyer One Email dduhon1998@gmail.com" at bounding box center [118, 143] width 230 height 8
drag, startPoint x: 118, startPoint y: 180, endPoint x: 54, endPoint y: 180, distance: 64.4
click at [54, 180] on div "Buyer Two Email duhonamy@gmail.com" at bounding box center [118, 184] width 230 height 8
click at [77, 190] on input "email" at bounding box center [100, 194] width 51 height 8
paste input "[EMAIL_ADDRESS][DOMAIN_NAME]"
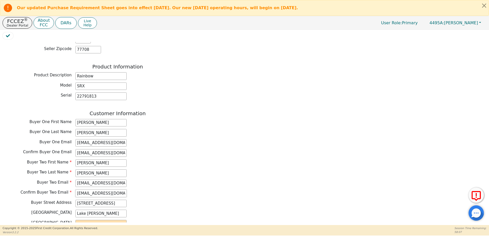
type input "[EMAIL_ADDRESS][DOMAIN_NAME]"
click at [213, 165] on div "Buyer Two First Name Amy Buyer Two Last Name Duhon Buyer Two Email duhonamy@gma…" at bounding box center [118, 178] width 230 height 39
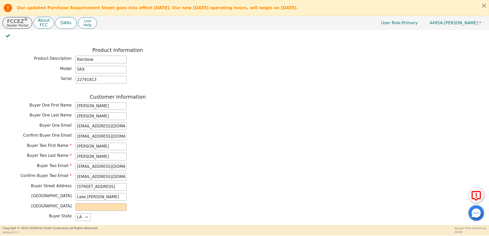
scroll to position [204, 0]
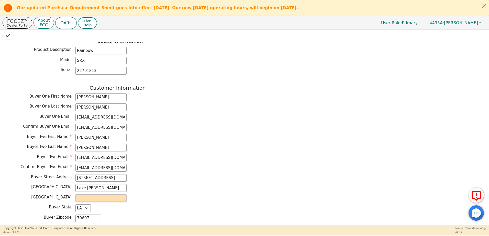
click at [106, 195] on input "text" at bounding box center [100, 198] width 51 height 8
type input "Calcasieu"
type input "2025-09-11"
type input "10.75"
type input "397.65"
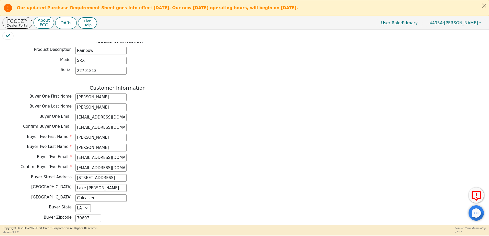
type input "0.00"
type input "121.62"
type input "3996.65"
type input "5837.76"
click at [249, 153] on div "Back Electronic Contract Helper Select Contract Language: English Customer must…" at bounding box center [244, 132] width 483 height 181
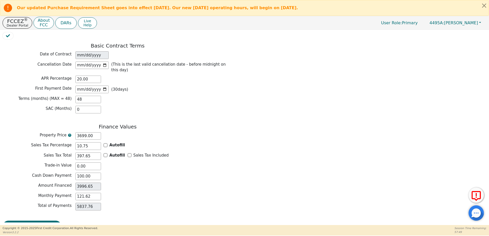
scroll to position [400, 0]
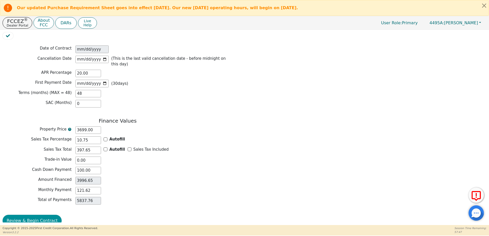
click at [20, 216] on button "Review & Begin Contract" at bounding box center [32, 221] width 59 height 12
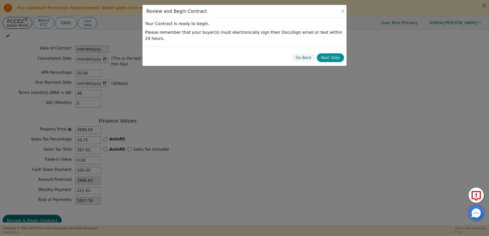
click at [327, 53] on button "Next Step" at bounding box center [330, 57] width 27 height 9
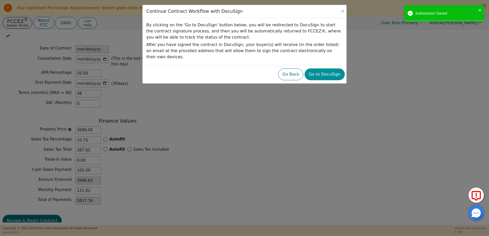
click at [335, 70] on button "Go to DocuSign" at bounding box center [324, 74] width 40 height 12
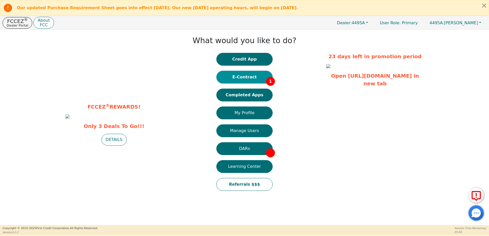
click at [245, 76] on button "E-Contract 1" at bounding box center [244, 77] width 56 height 13
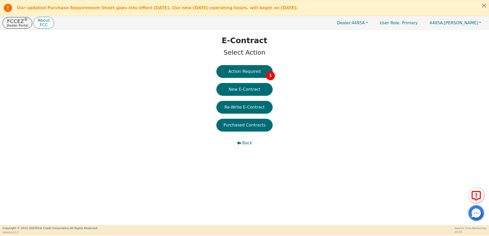
click at [245, 76] on button "Action Required 1" at bounding box center [244, 71] width 56 height 13
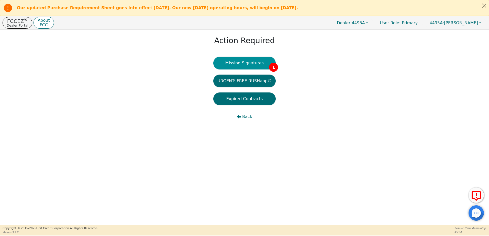
click at [256, 62] on button "Missing Signatures 1" at bounding box center [244, 63] width 63 height 13
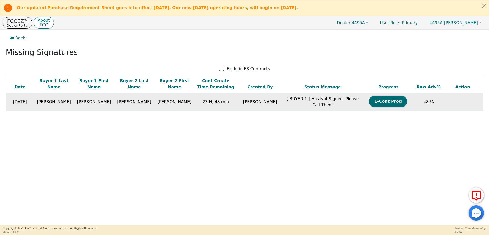
click at [442, 97] on td at bounding box center [462, 102] width 41 height 18
click at [165, 103] on td "[PERSON_NAME]" at bounding box center [174, 102] width 40 height 18
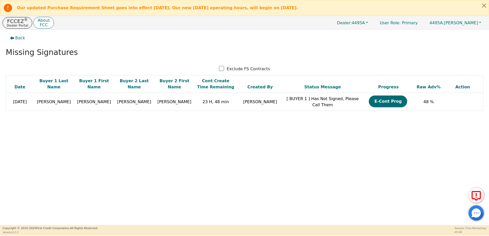
drag, startPoint x: 105, startPoint y: 92, endPoint x: 88, endPoint y: 105, distance: 21.0
click at [114, 92] on th "Buyer 2 Last Name" at bounding box center [134, 84] width 40 height 18
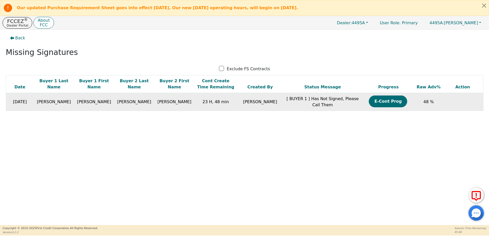
click at [74, 104] on td "[PERSON_NAME]" at bounding box center [94, 102] width 40 height 18
drag, startPoint x: 73, startPoint y: 104, endPoint x: 56, endPoint y: 104, distance: 16.4
click at [56, 104] on span "[PERSON_NAME]" at bounding box center [54, 101] width 34 height 5
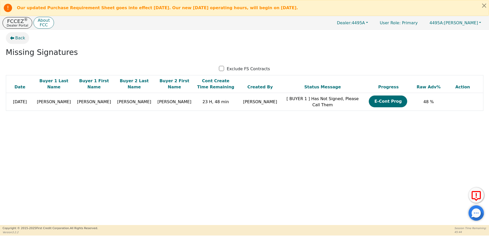
click at [22, 37] on span "Back" at bounding box center [20, 38] width 10 height 6
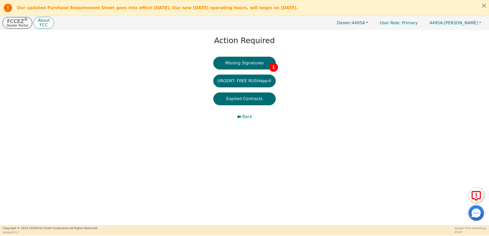
click at [10, 22] on p "FCCEZ ®" at bounding box center [17, 21] width 21 height 5
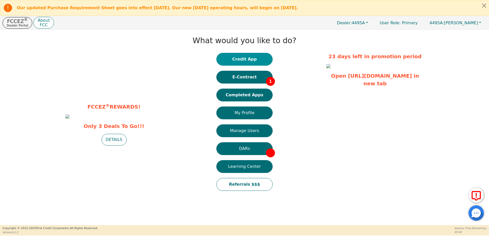
click at [233, 65] on button "Credit App" at bounding box center [244, 59] width 56 height 13
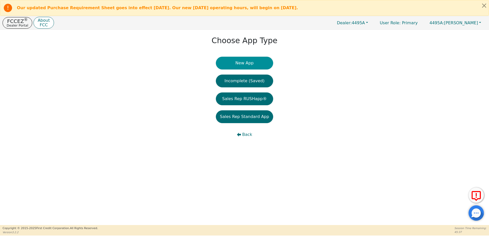
click at [243, 64] on button "New App" at bounding box center [244, 63] width 57 height 13
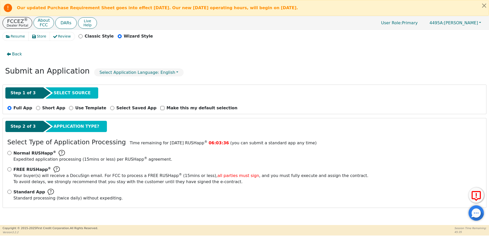
click at [24, 20] on sup "®" at bounding box center [26, 19] width 4 height 5
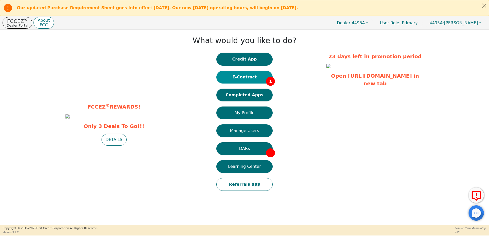
click at [256, 77] on button "E-Contract 1" at bounding box center [244, 77] width 56 height 13
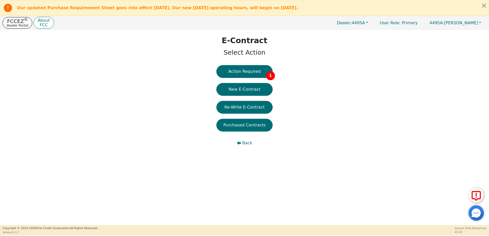
click at [16, 19] on p "FCCEZ ®" at bounding box center [17, 21] width 21 height 5
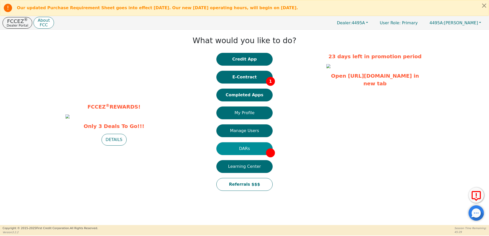
click at [262, 149] on button "DARs" at bounding box center [244, 148] width 56 height 13
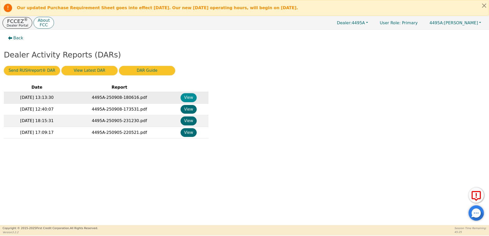
click at [192, 95] on button "View" at bounding box center [188, 97] width 16 height 9
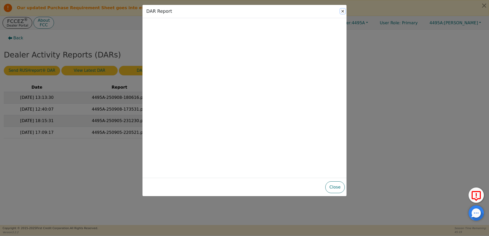
click at [342, 11] on button "Close" at bounding box center [342, 11] width 5 height 5
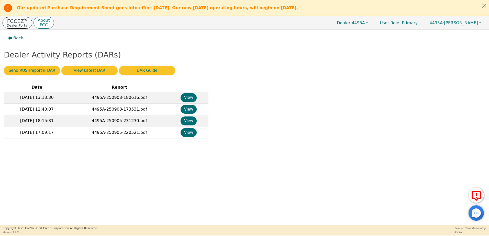
click at [15, 26] on p "Dealer Portal" at bounding box center [17, 25] width 21 height 3
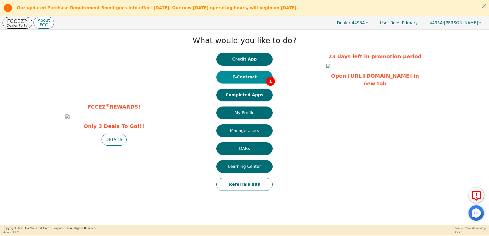
click at [250, 79] on button "E-Contract 1" at bounding box center [244, 77] width 56 height 13
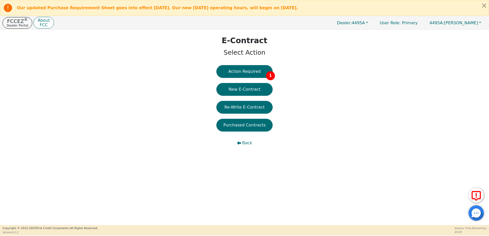
click at [14, 23] on p "FCCEZ ®" at bounding box center [17, 21] width 21 height 5
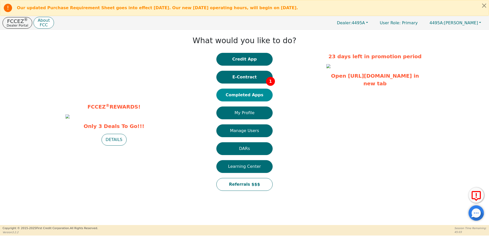
click at [247, 94] on button "Completed Apps" at bounding box center [244, 95] width 56 height 13
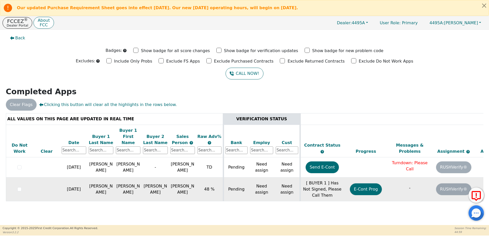
click at [37, 182] on td at bounding box center [46, 190] width 27 height 24
click at [150, 179] on td "[PERSON_NAME]" at bounding box center [155, 190] width 27 height 24
click at [360, 183] on button "E-Cont Prog" at bounding box center [366, 189] width 32 height 12
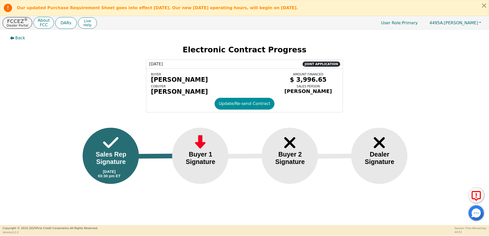
click at [235, 107] on button "Update/Re-send Contract" at bounding box center [244, 104] width 60 height 12
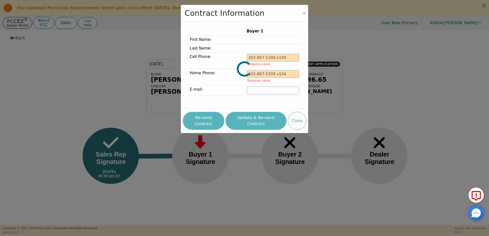
type input "[PHONE_NUMBER]"
type input "[EMAIL_ADDRESS][DOMAIN_NAME]"
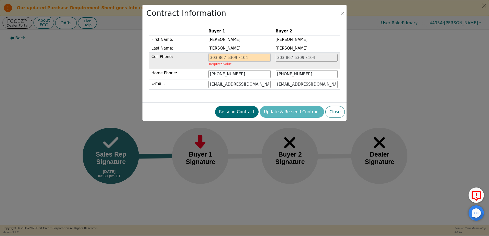
click at [239, 59] on input "tel" at bounding box center [239, 58] width 62 height 8
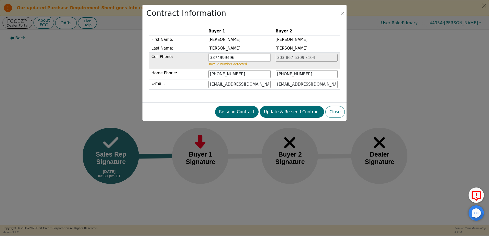
click at [223, 55] on input "3374999496" at bounding box center [239, 58] width 62 height 8
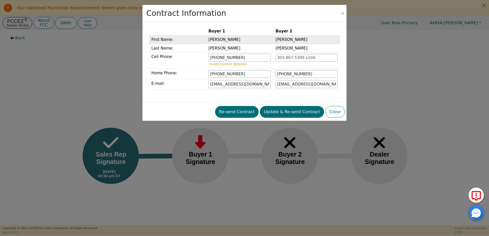
type input "[PHONE_NUMBER]"
click at [253, 38] on td "[PERSON_NAME]" at bounding box center [239, 40] width 67 height 9
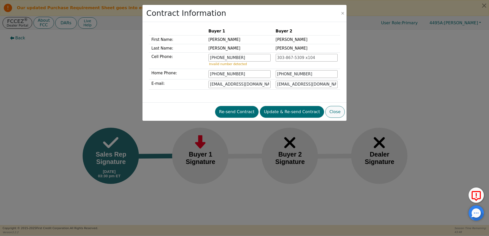
click at [336, 113] on button "Close" at bounding box center [334, 112] width 19 height 12
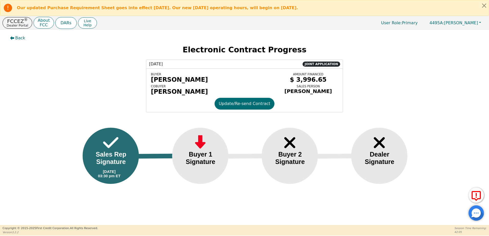
click at [426, 97] on div "[DATE] JOINT APPLICATION BUYER [PERSON_NAME] [PERSON_NAME] AMOUNT FINANCED $ 3,…" at bounding box center [244, 86] width 481 height 53
